Goal: Purchase product/service

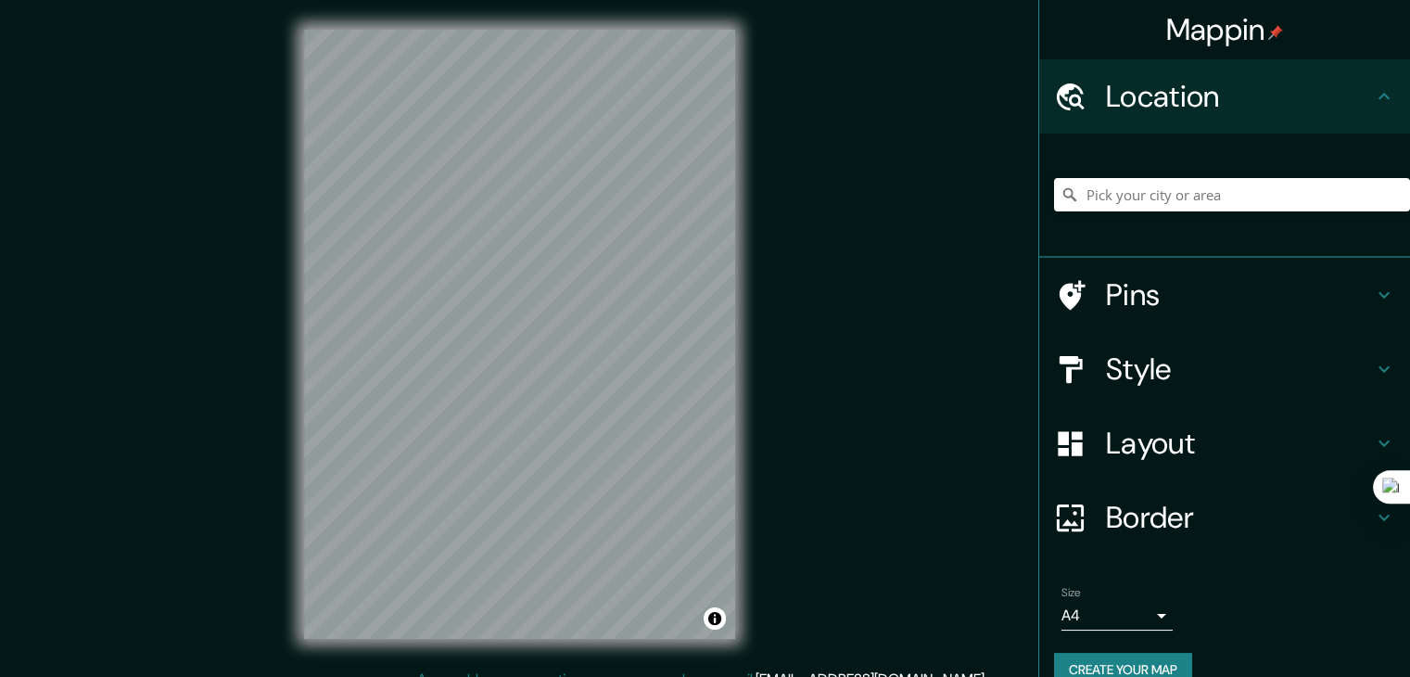
click at [1237, 455] on h4 "Layout" at bounding box center [1239, 442] width 267 height 37
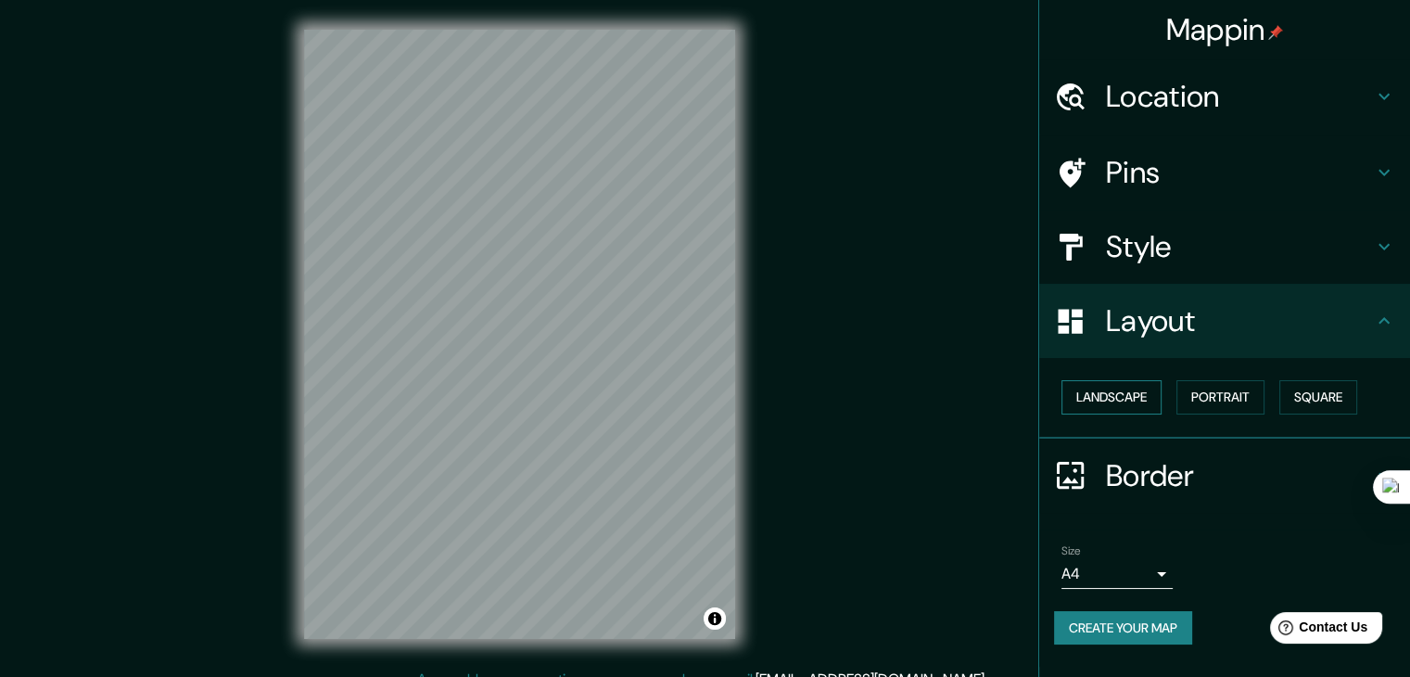
click at [1132, 403] on button "Landscape" at bounding box center [1111, 397] width 100 height 34
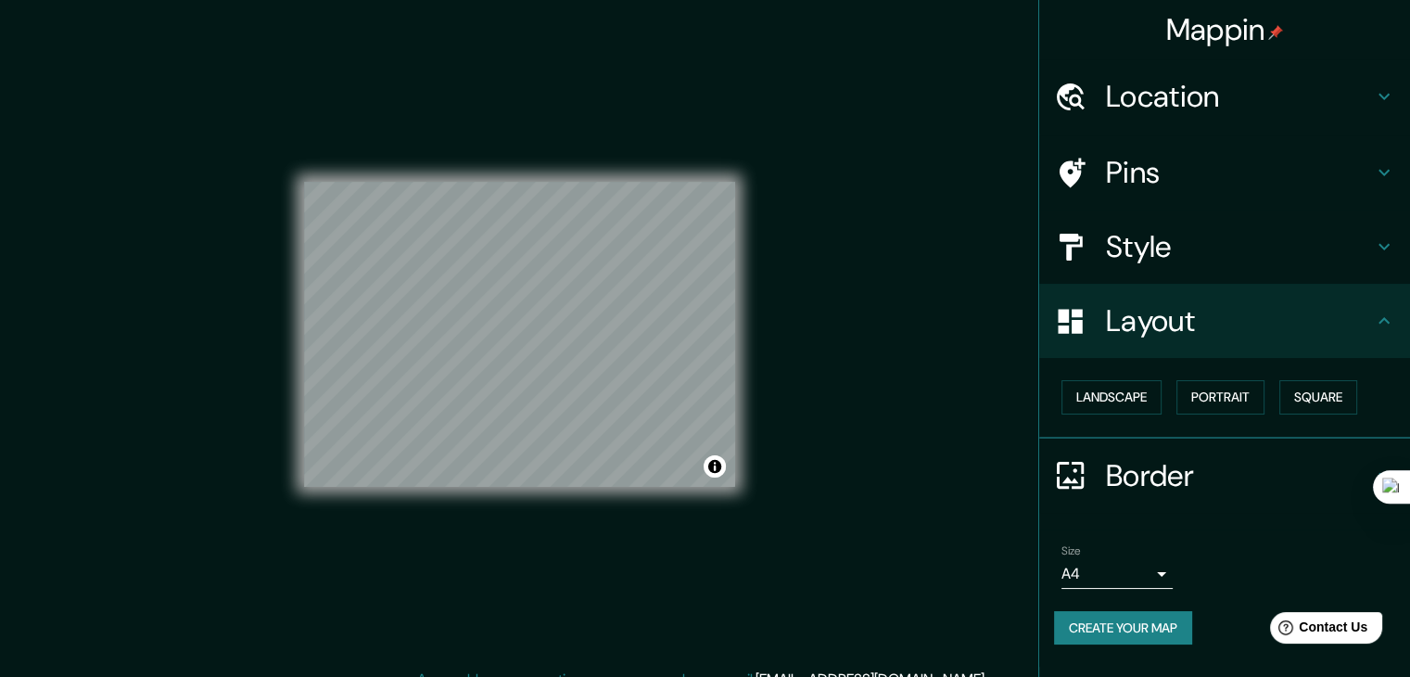
click at [1143, 97] on h4 "Location" at bounding box center [1239, 96] width 267 height 37
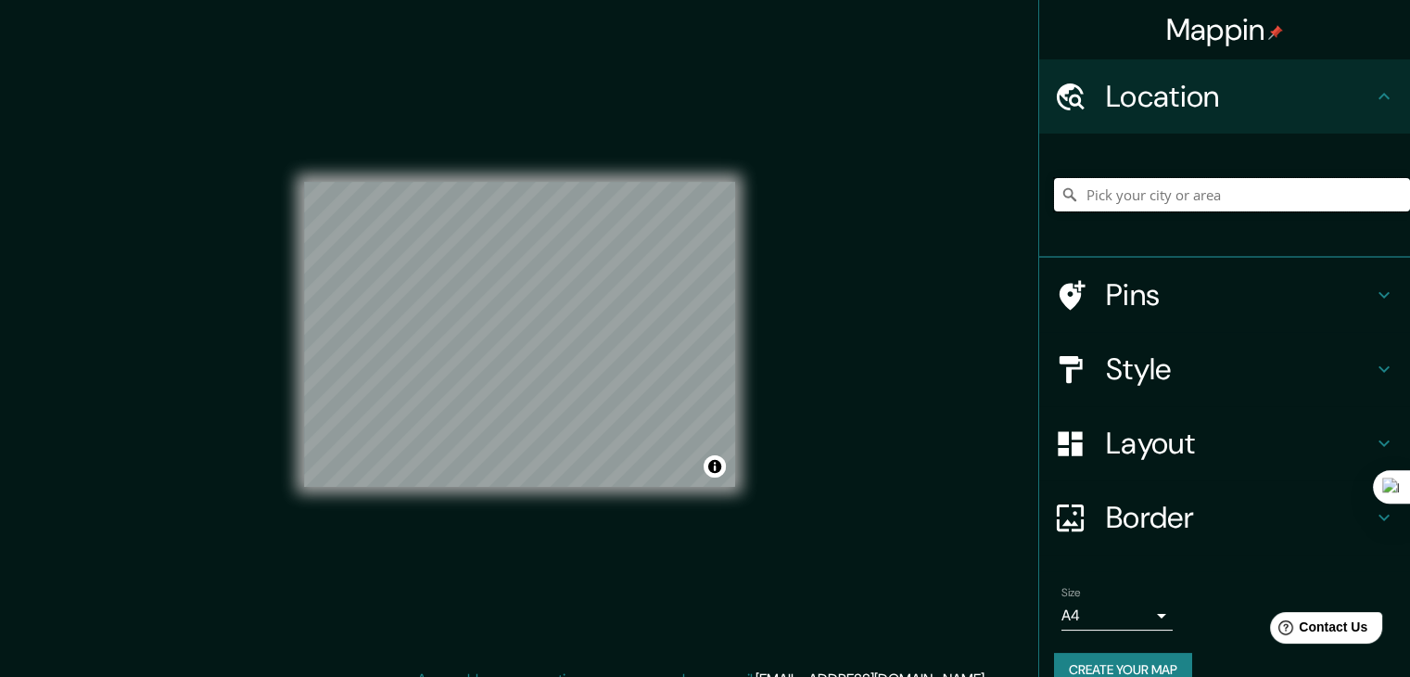
click at [1151, 186] on input "Pick your city or area" at bounding box center [1232, 194] width 356 height 33
click at [1151, 186] on input "[GEOGRAPHIC_DATA]" at bounding box center [1232, 194] width 356 height 33
drag, startPoint x: 1151, startPoint y: 186, endPoint x: 613, endPoint y: 175, distance: 538.6
click at [612, 174] on div "Mappin Location [GEOGRAPHIC_DATA] [GEOGRAPHIC_DATA] [GEOGRAPHIC_DATA] [GEOGRAPH…" at bounding box center [705, 349] width 1410 height 698
type input "Nobsa, Boyacá, [GEOGRAPHIC_DATA]"
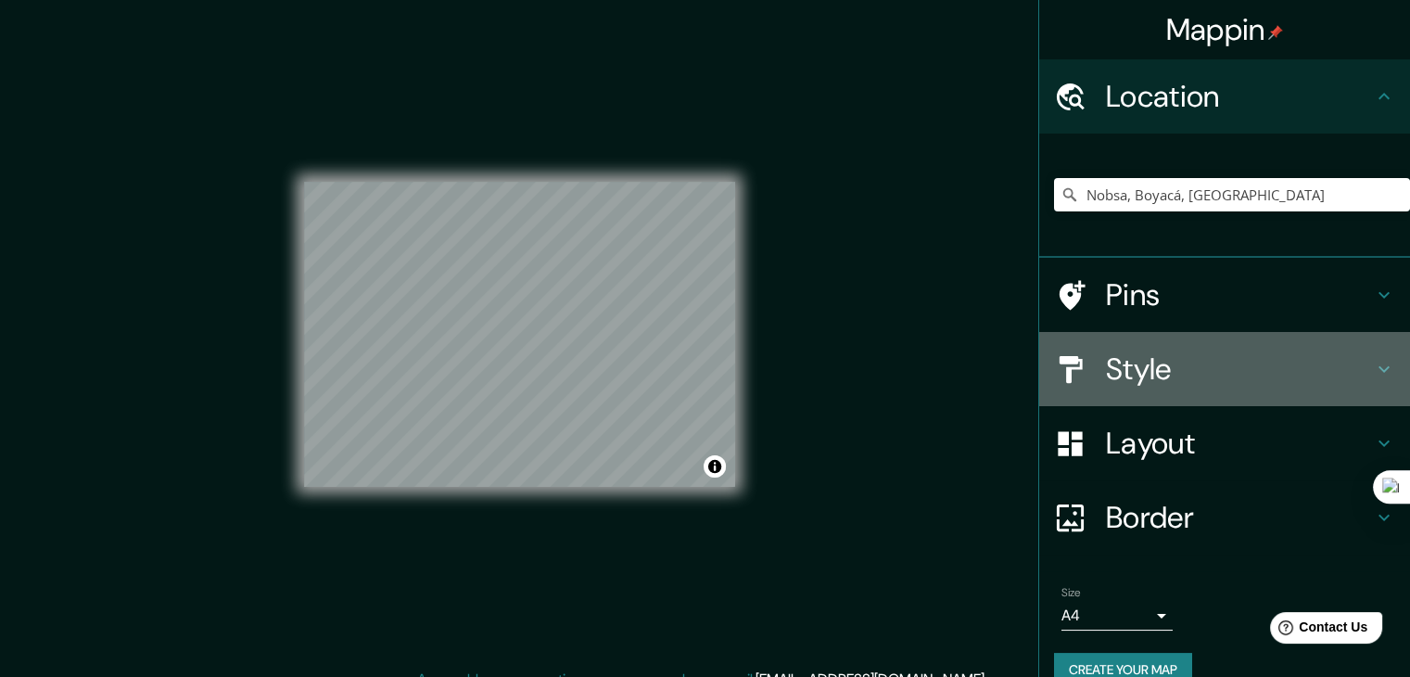
click at [1261, 371] on h4 "Style" at bounding box center [1239, 368] width 267 height 37
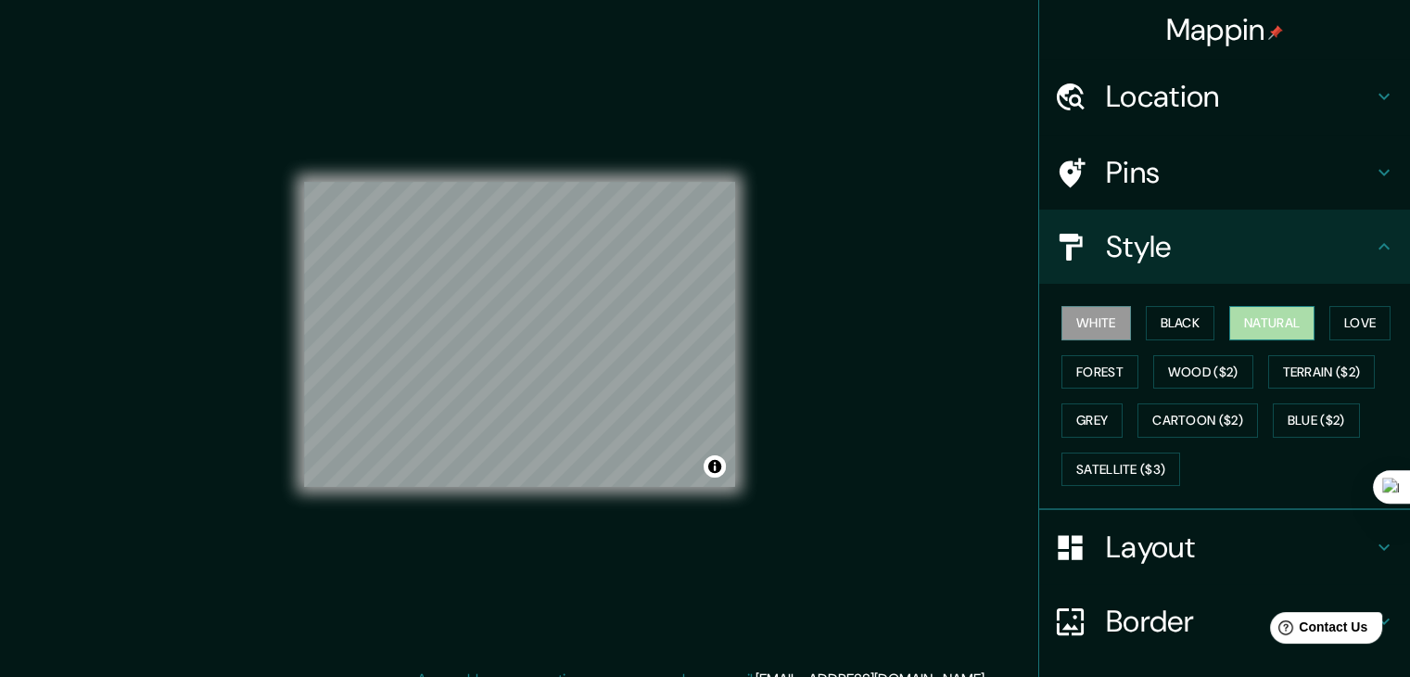
click at [1284, 326] on button "Natural" at bounding box center [1271, 323] width 85 height 34
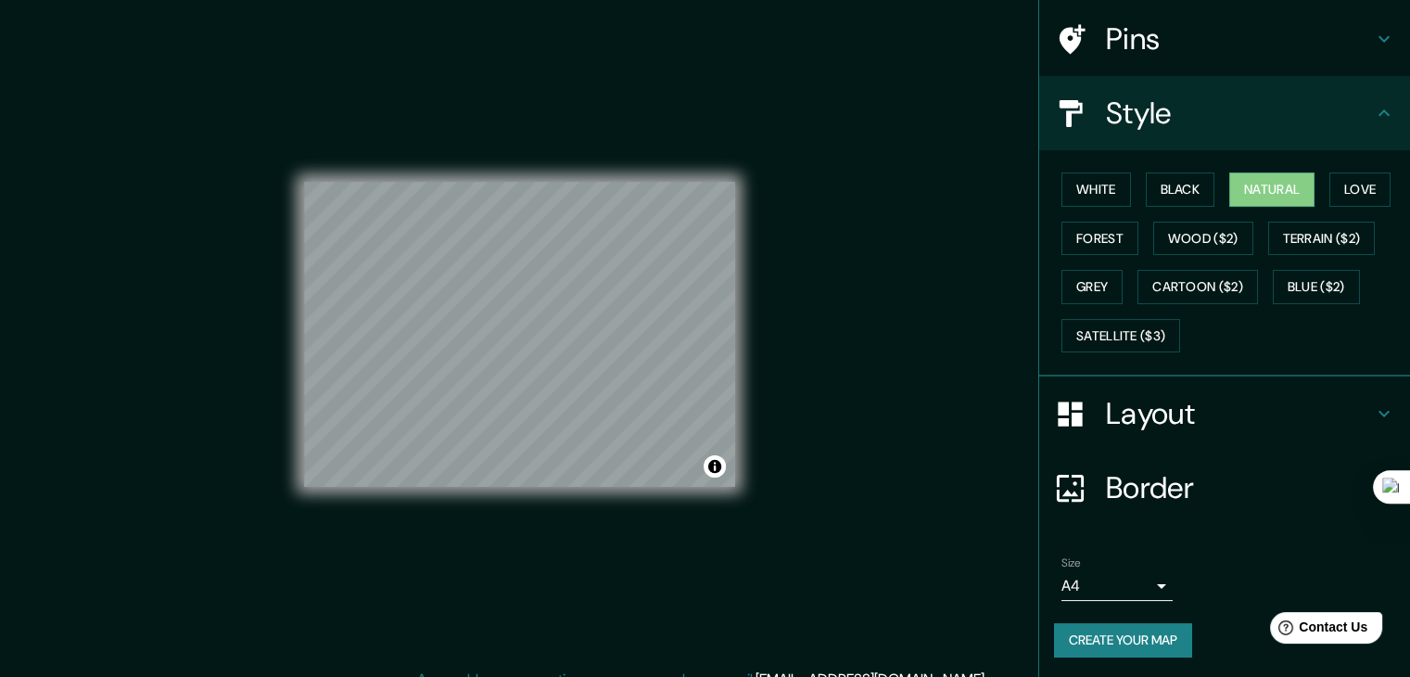
click at [1138, 576] on body "Mappin Location Nobsa, [GEOGRAPHIC_DATA], [GEOGRAPHIC_DATA] Nobsa Boyacá, [GEOG…" at bounding box center [705, 338] width 1410 height 677
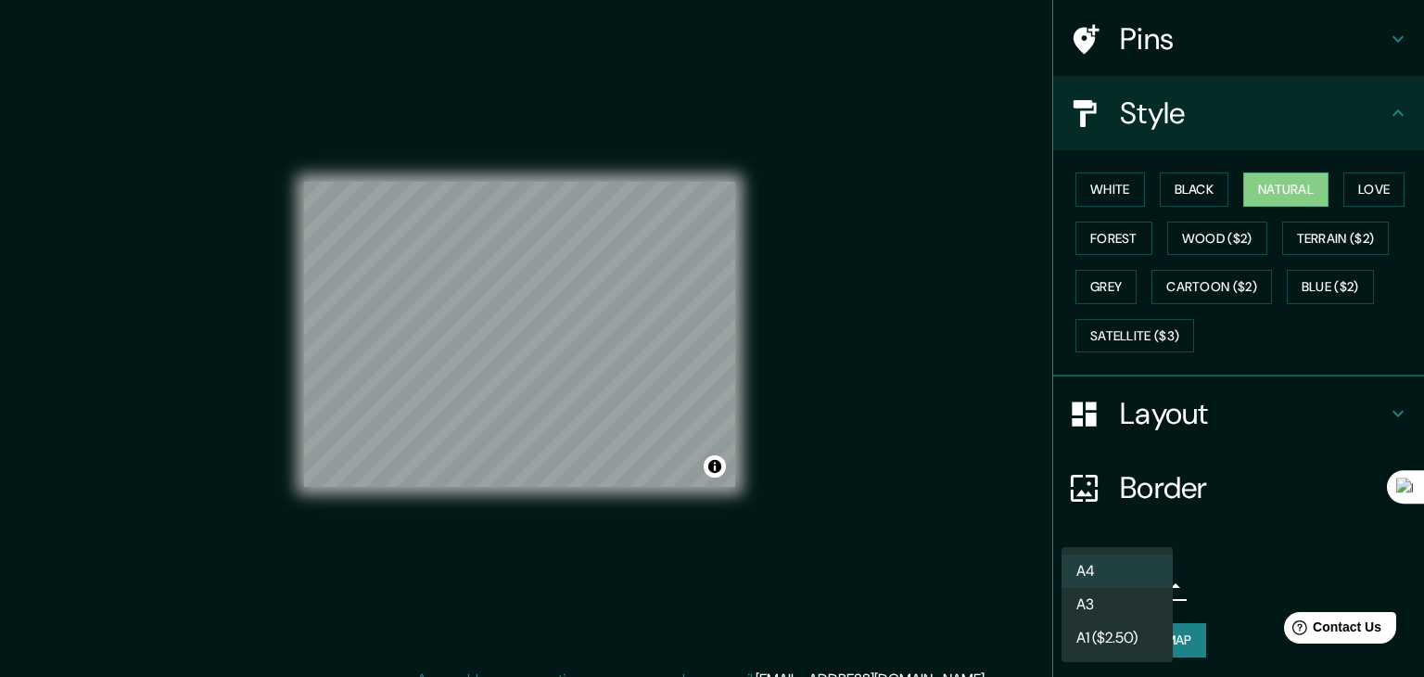
click at [1146, 602] on li "A3" at bounding box center [1116, 604] width 111 height 33
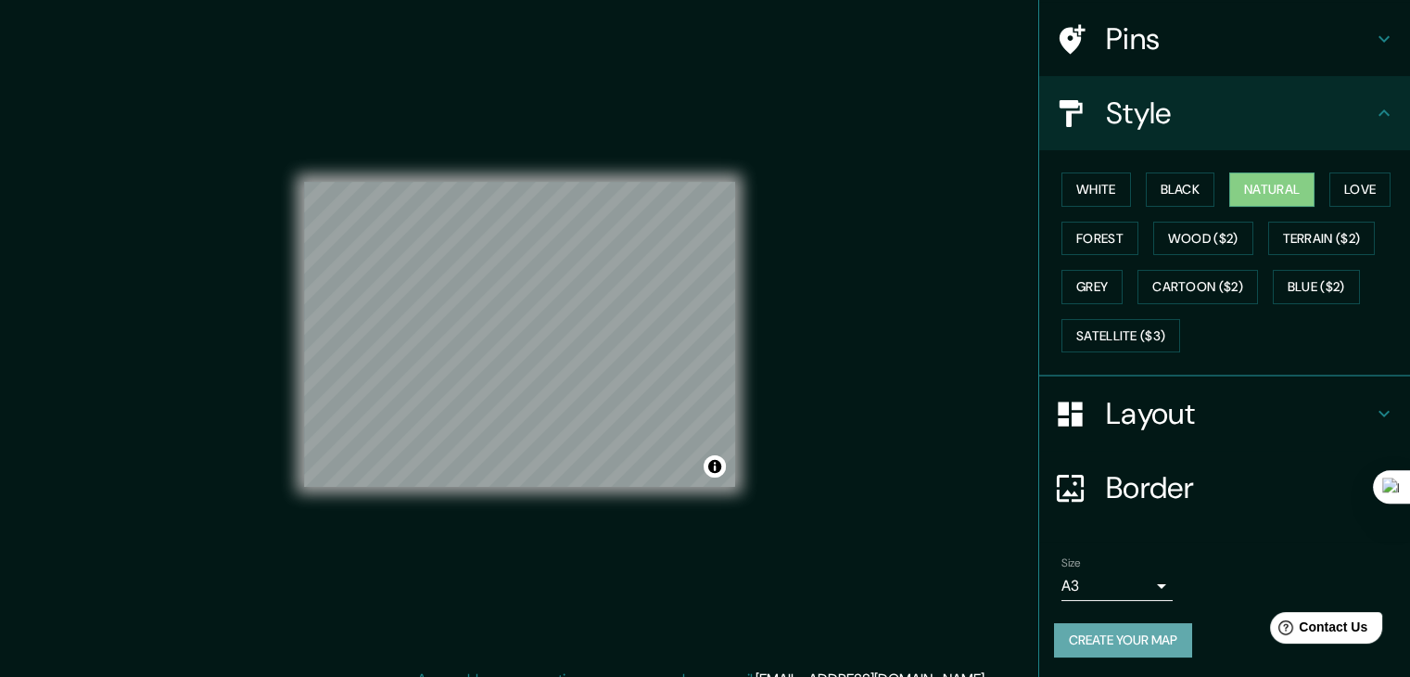
click at [1172, 641] on button "Create your map" at bounding box center [1123, 640] width 138 height 34
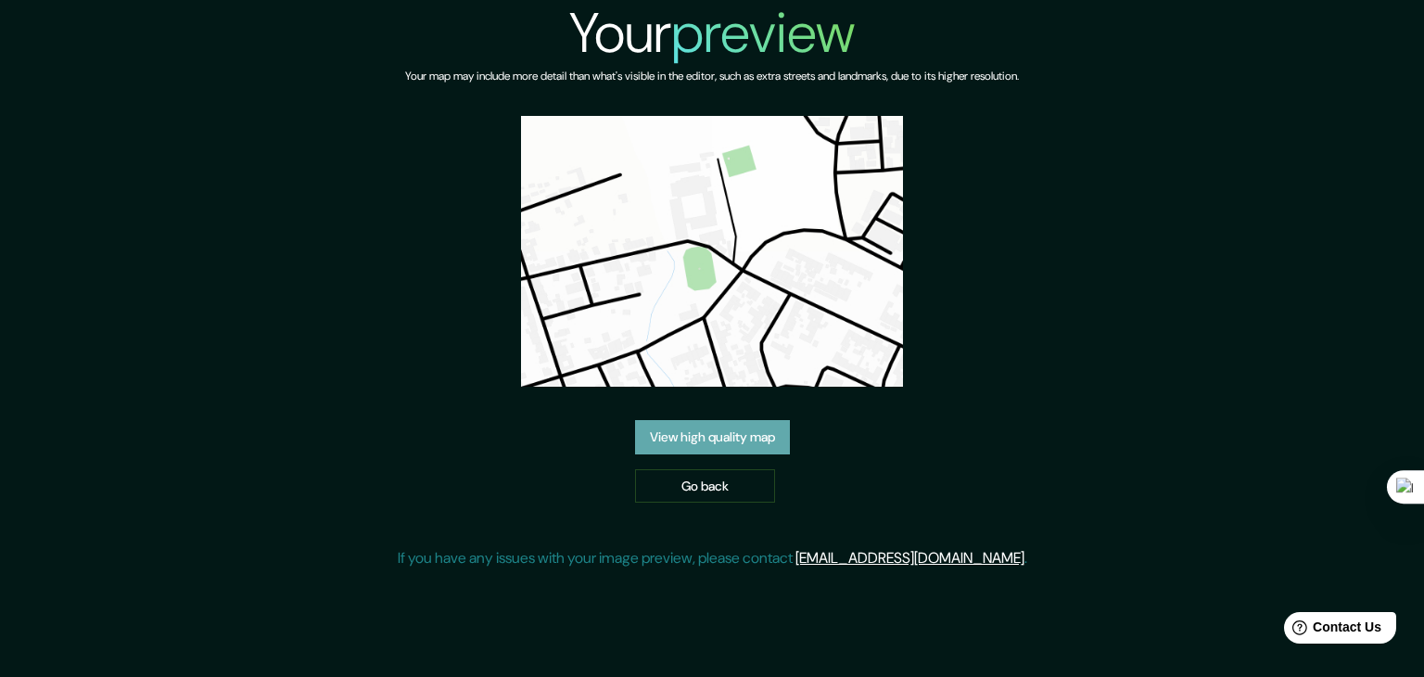
click at [722, 437] on link "View high quality map" at bounding box center [712, 437] width 155 height 34
click at [730, 444] on link "View high quality map" at bounding box center [712, 437] width 155 height 34
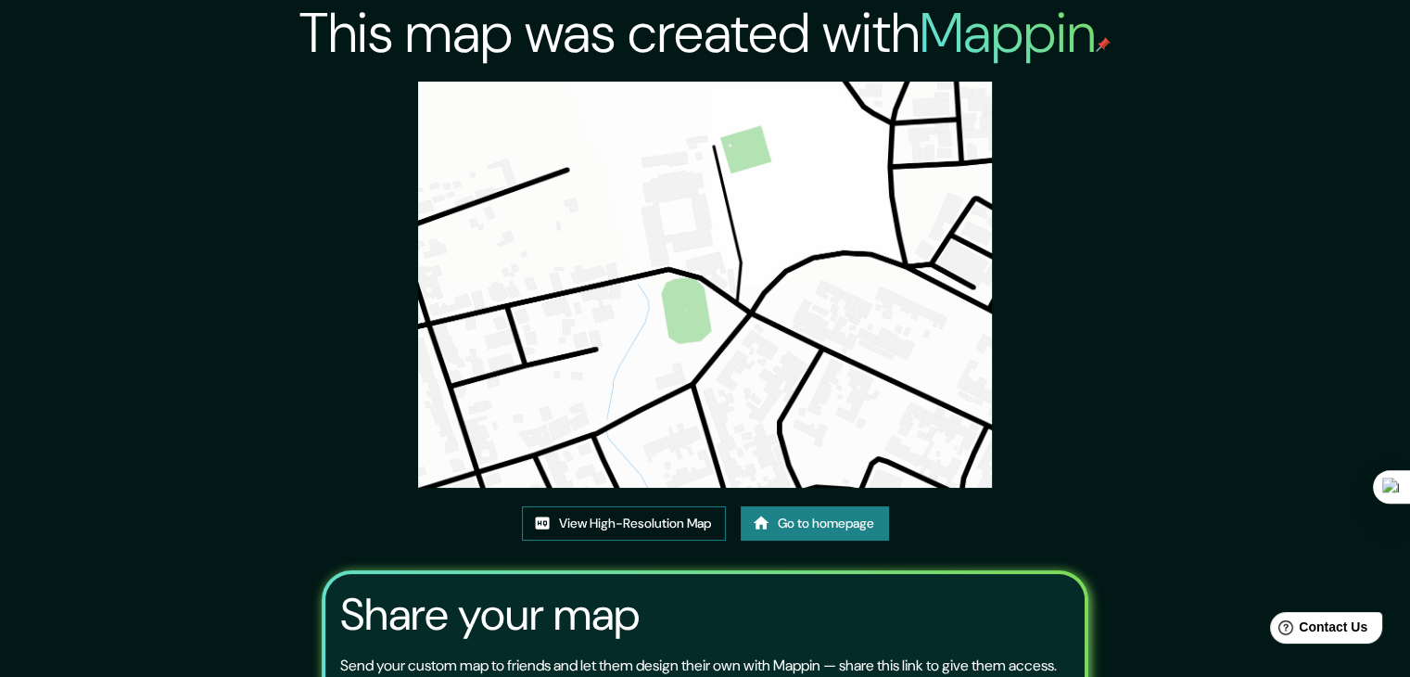
click at [638, 514] on link "View High-Resolution Map" at bounding box center [624, 523] width 204 height 34
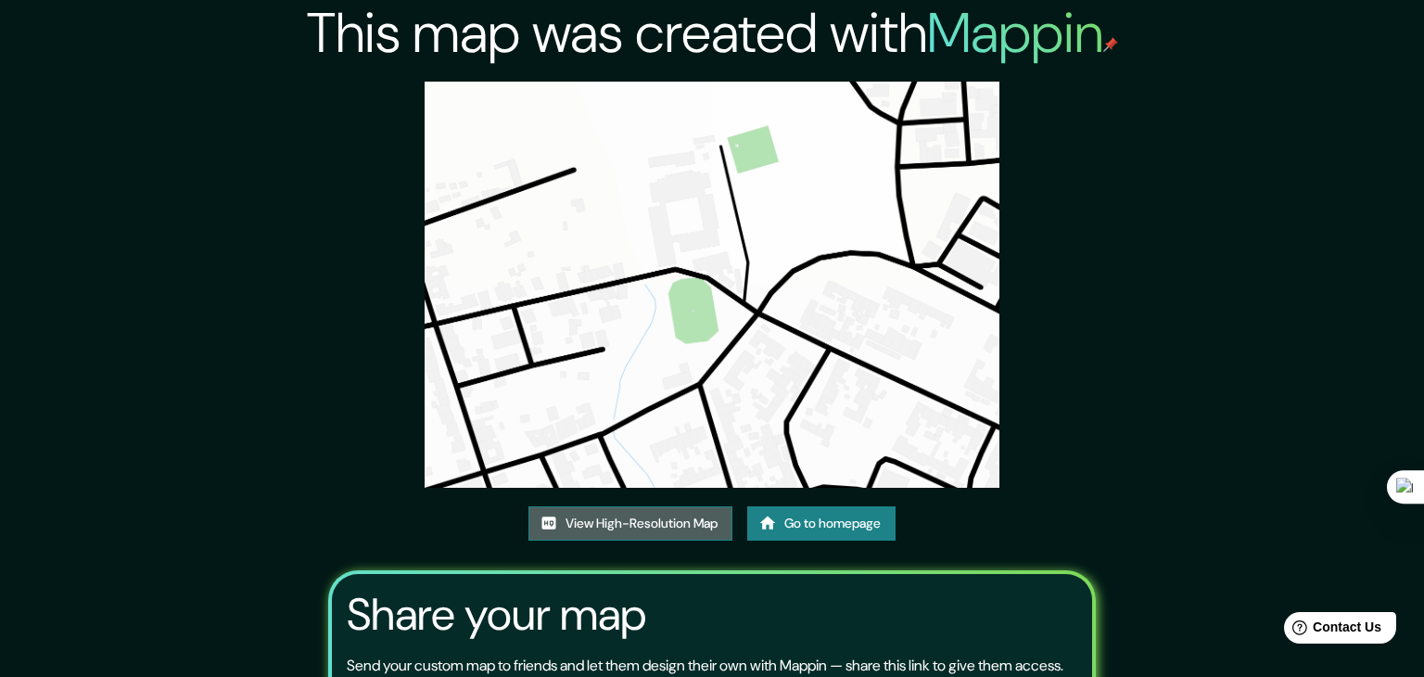
click at [644, 506] on link "View High-Resolution Map" at bounding box center [630, 523] width 204 height 34
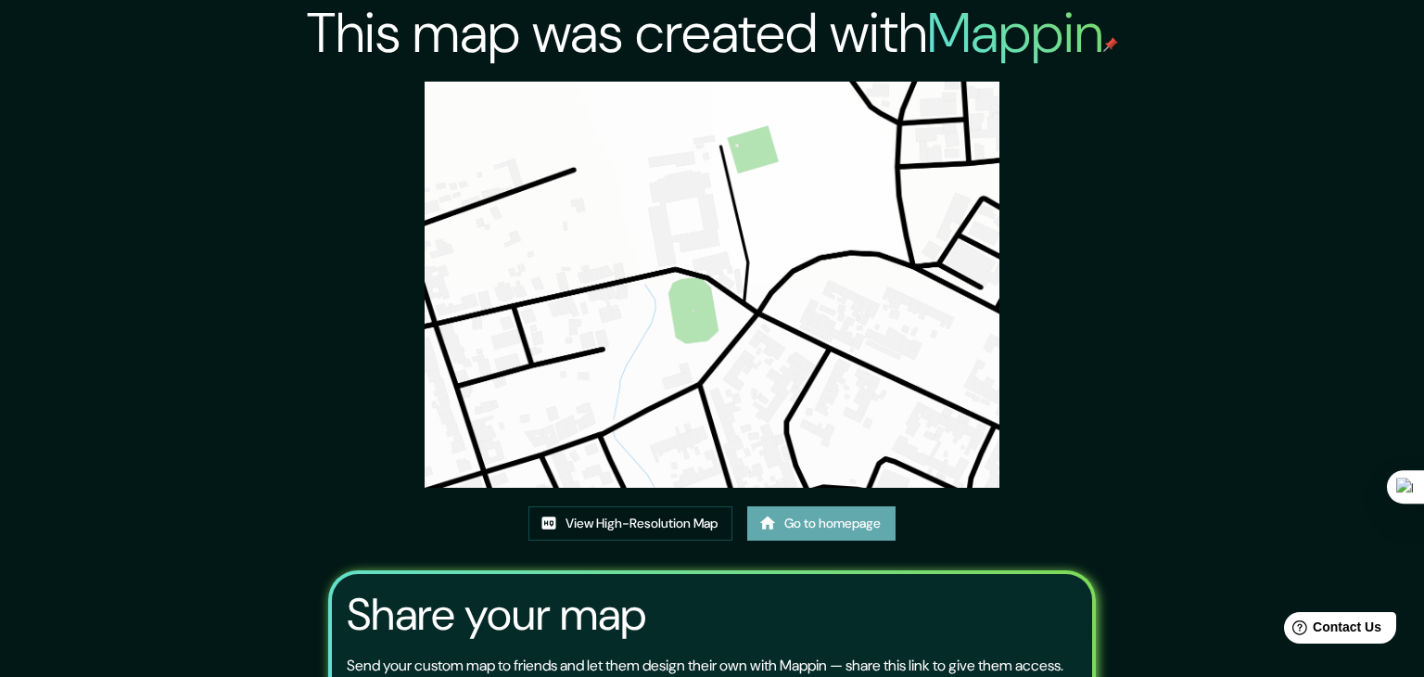
click at [808, 506] on link "Go to homepage" at bounding box center [821, 523] width 148 height 34
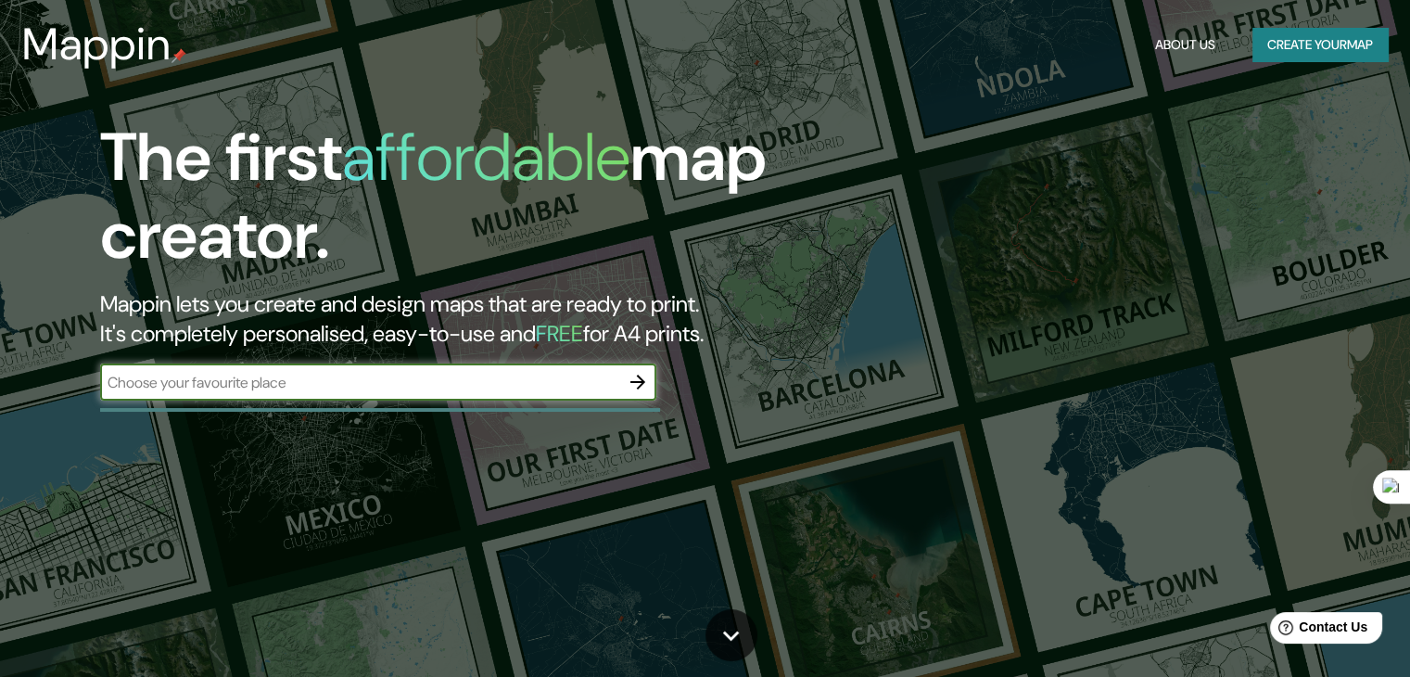
click at [638, 381] on icon "button" at bounding box center [637, 381] width 15 height 15
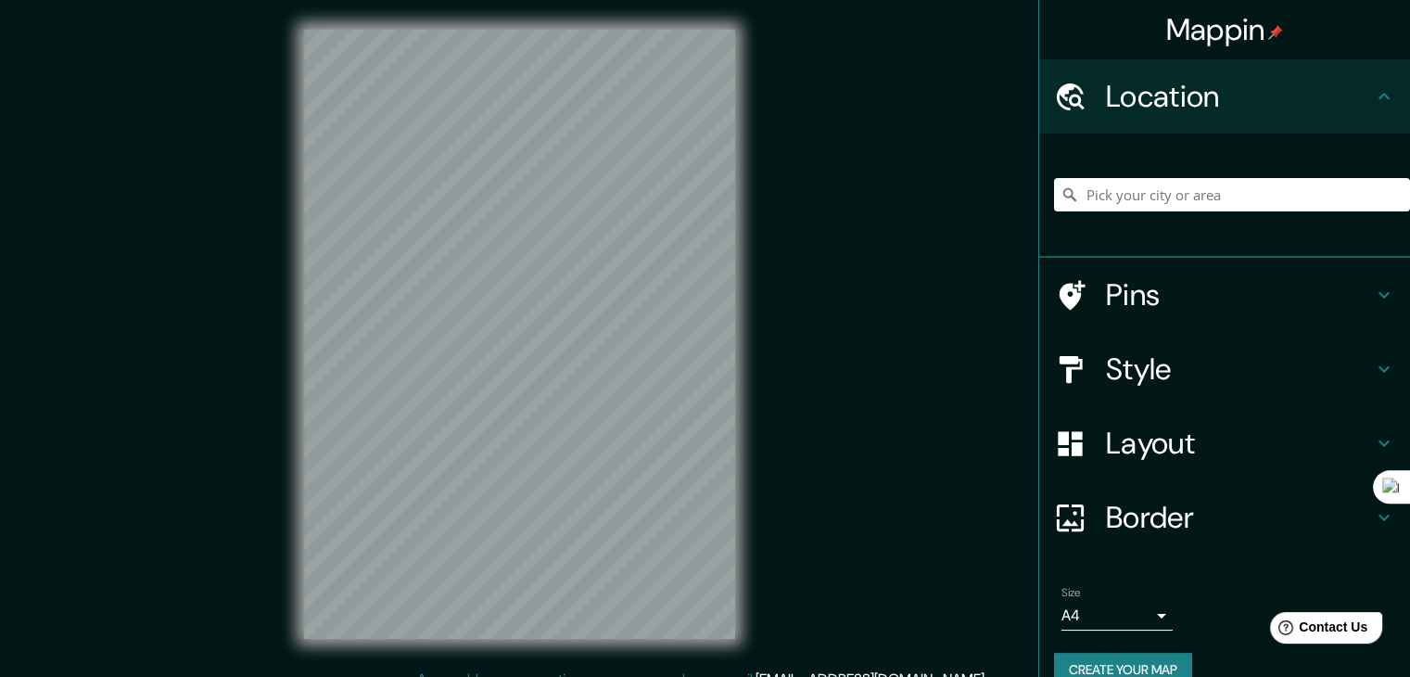
click at [1151, 441] on h4 "Layout" at bounding box center [1239, 442] width 267 height 37
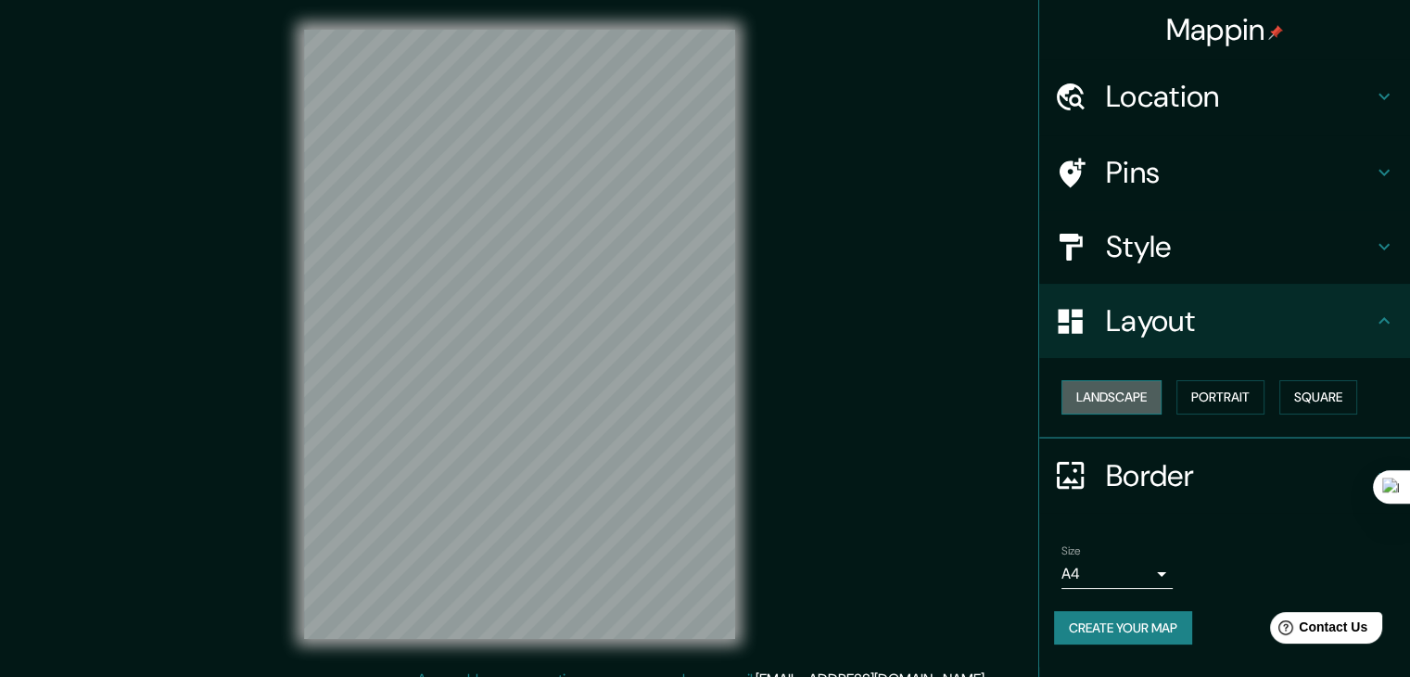
click at [1129, 398] on button "Landscape" at bounding box center [1111, 397] width 100 height 34
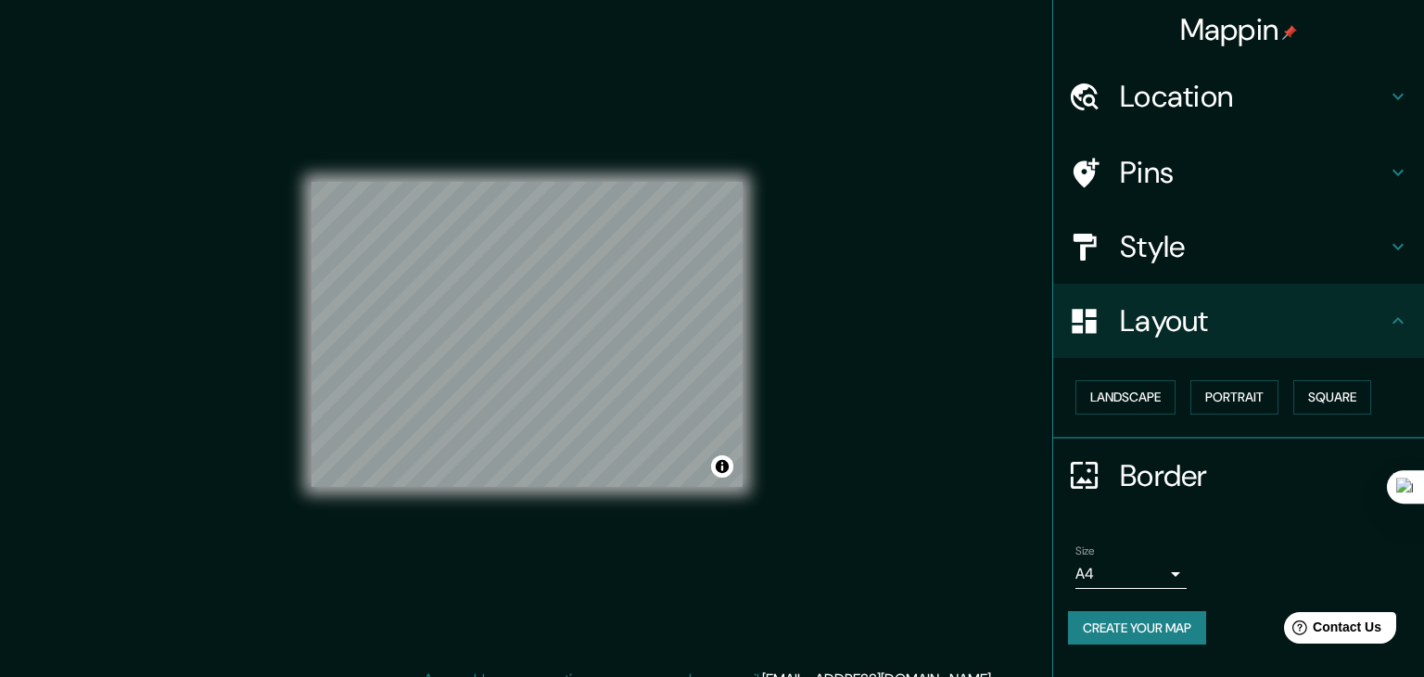
click at [1139, 565] on body "Mappin Location Pins Style Layout Landscape Portrait Square Border Choose a bor…" at bounding box center [712, 338] width 1424 height 677
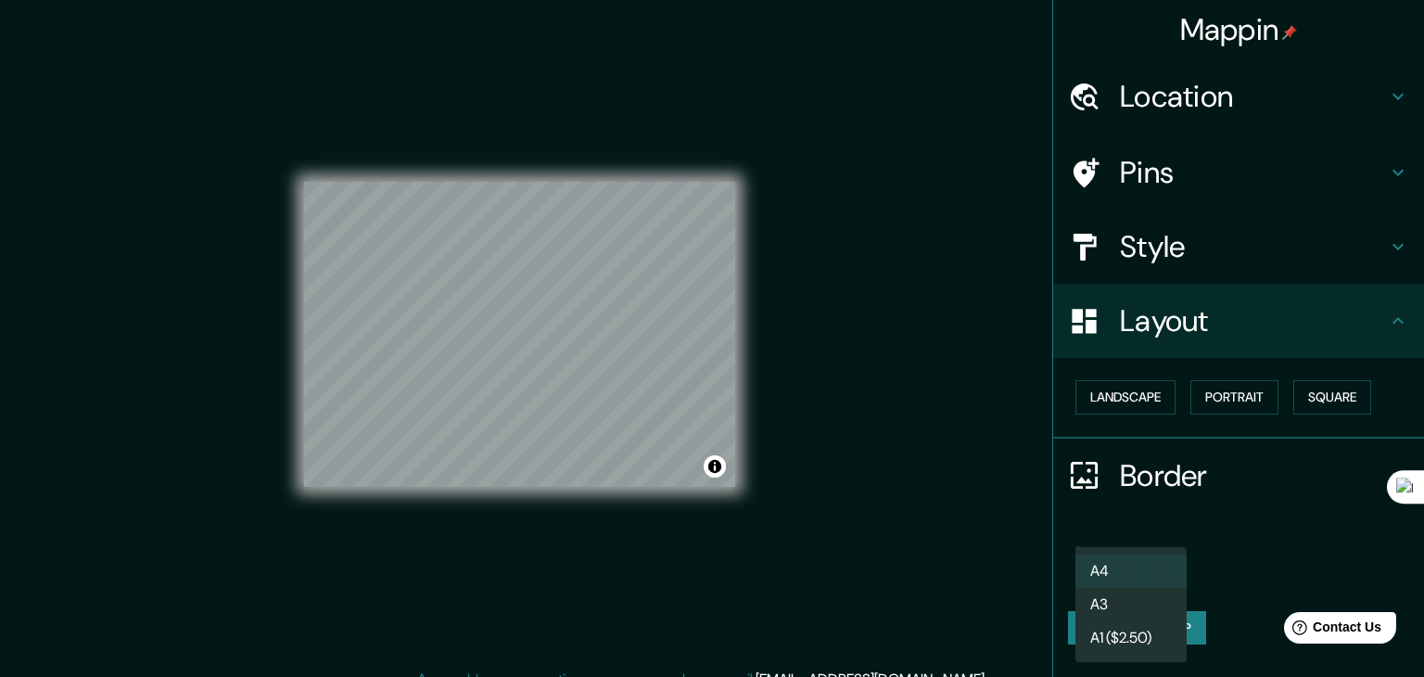
click at [1134, 602] on li "A3" at bounding box center [1130, 604] width 111 height 33
type input "a4"
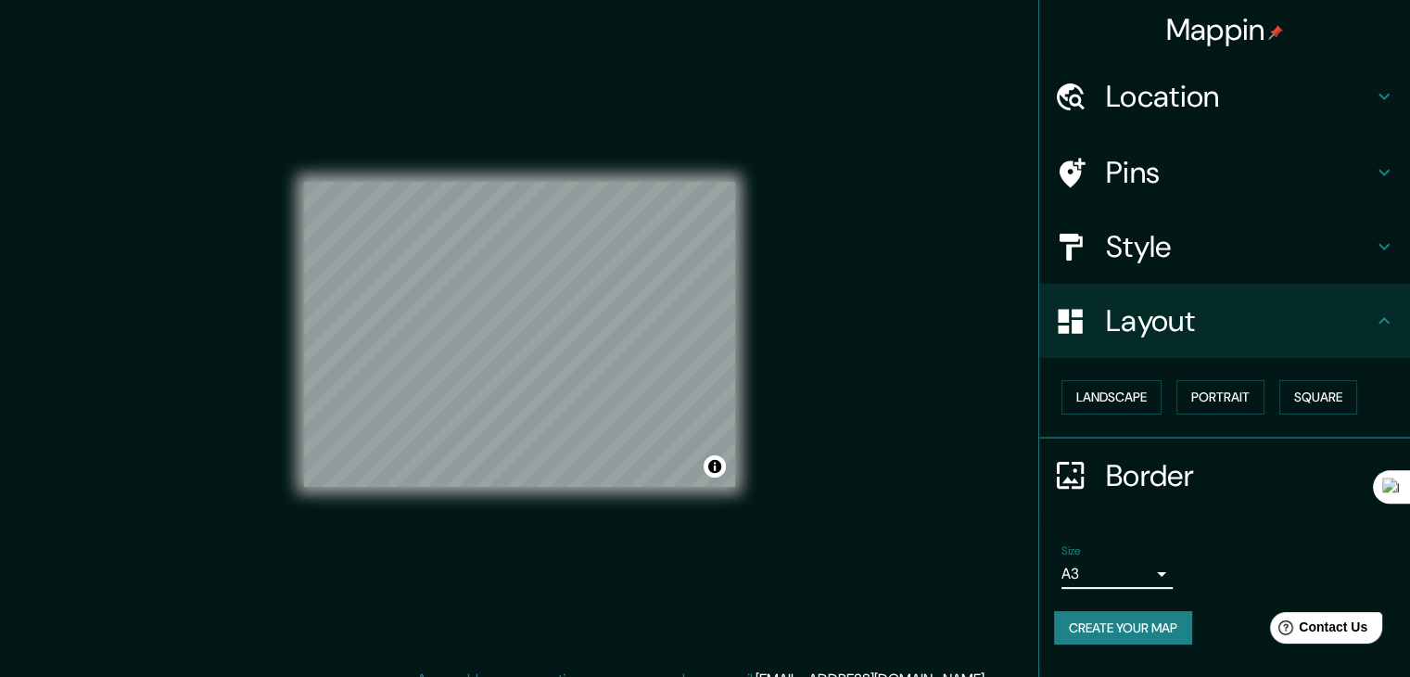
click at [1109, 106] on h4 "Location" at bounding box center [1239, 96] width 267 height 37
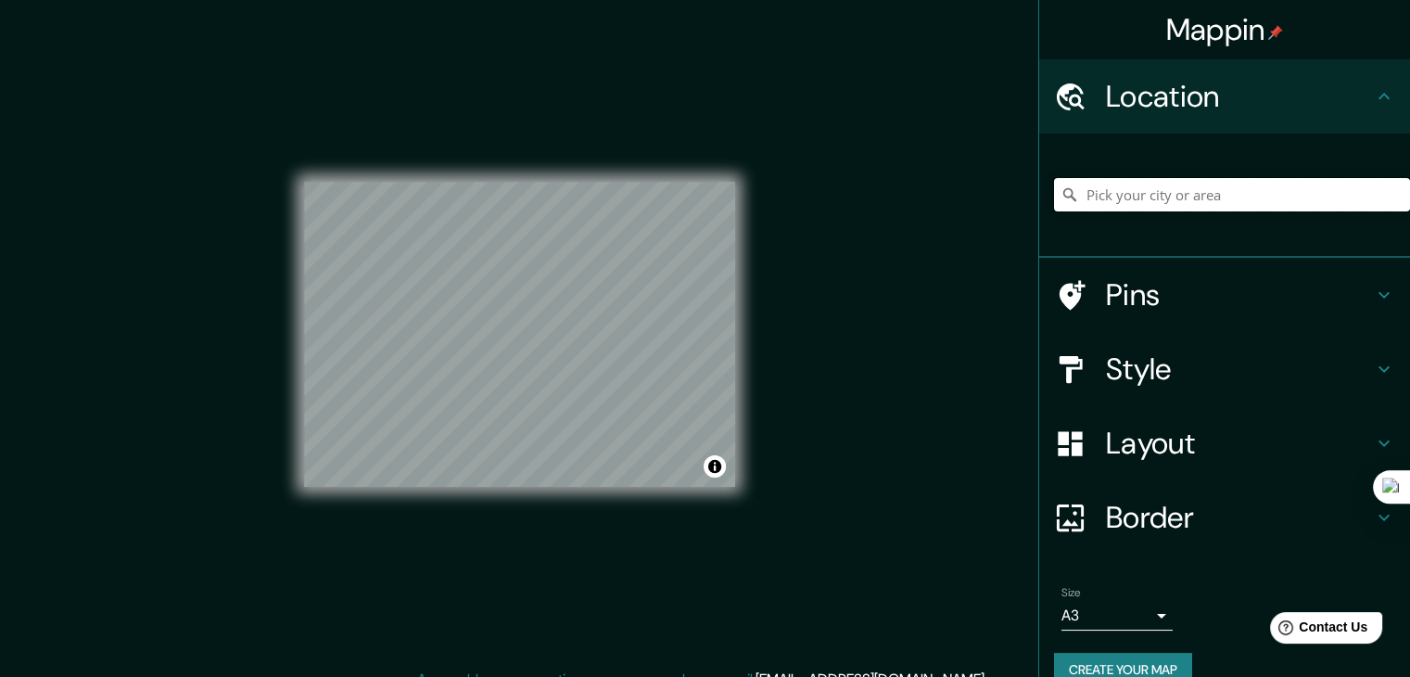
click at [1139, 200] on input "Pick your city or area" at bounding box center [1232, 194] width 356 height 33
type input "Nobsa, Boyacá, [GEOGRAPHIC_DATA]"
click at [1321, 372] on h4 "Style" at bounding box center [1239, 368] width 267 height 37
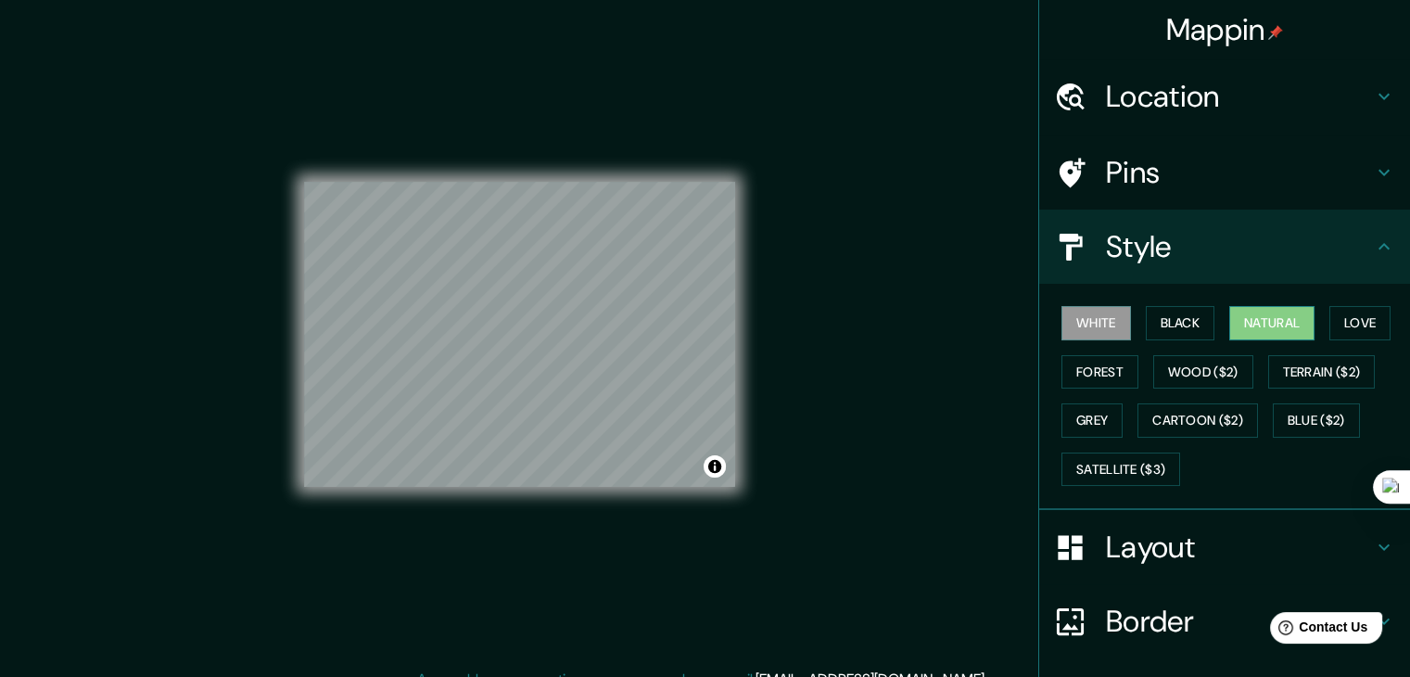
click at [1267, 321] on button "Natural" at bounding box center [1271, 323] width 85 height 34
